Goal: Check status: Check status

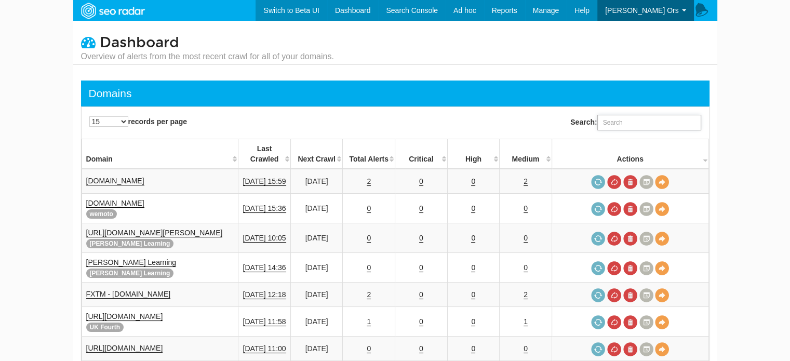
click at [659, 128] on input "Search:" at bounding box center [649, 123] width 104 height 16
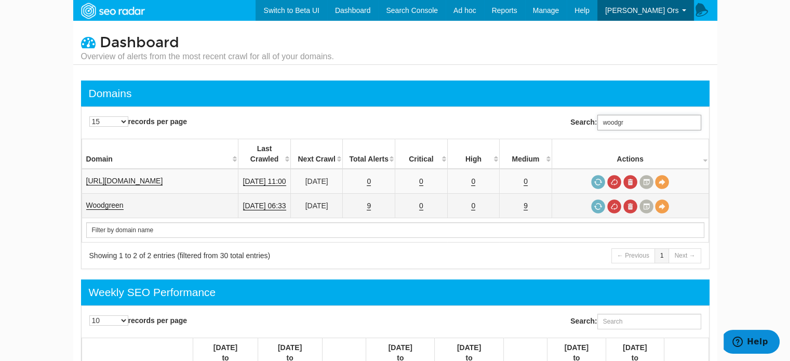
type input "woodgr"
click at [375, 194] on td "9" at bounding box center [369, 206] width 52 height 24
click at [371, 202] on link "9" at bounding box center [369, 206] width 4 height 9
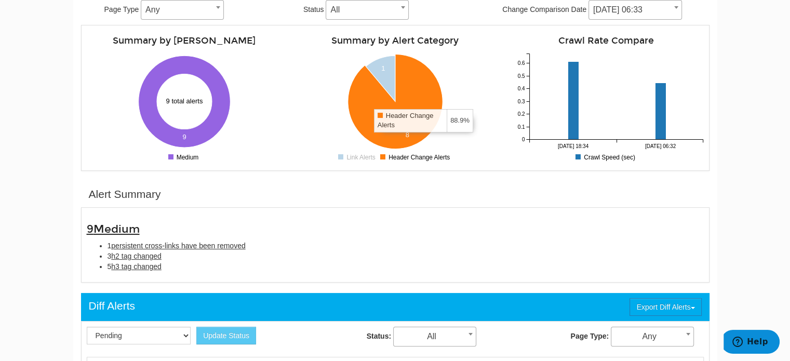
scroll to position [137, 0]
